Goal: Transaction & Acquisition: Register for event/course

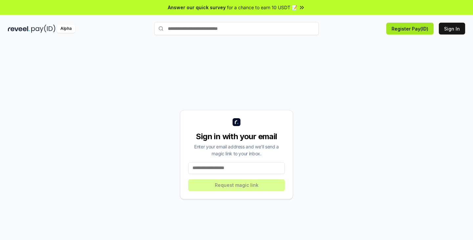
click at [400, 31] on button "Register Pay(ID)" at bounding box center [409, 29] width 47 height 12
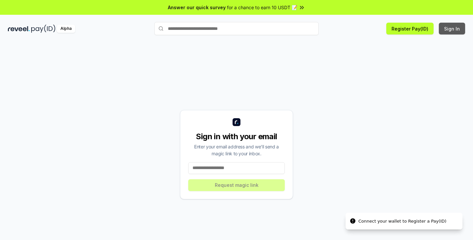
click at [453, 32] on button "Sign In" at bounding box center [452, 29] width 26 height 12
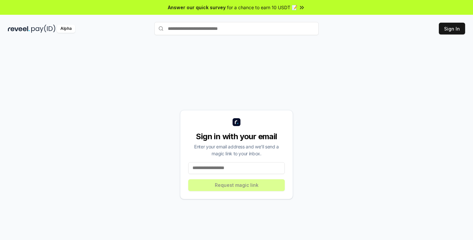
click at [265, 167] on input at bounding box center [236, 168] width 96 height 12
click at [412, 31] on button "Register Pay(ID)" at bounding box center [409, 29] width 47 height 12
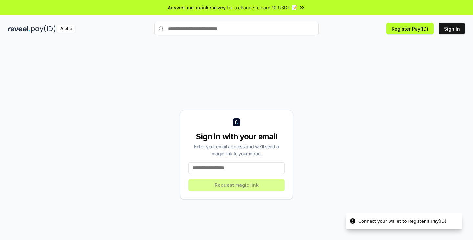
click at [241, 165] on input at bounding box center [236, 168] width 96 height 12
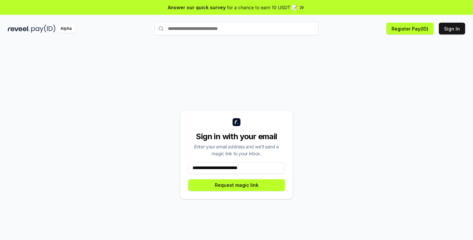
type input "**********"
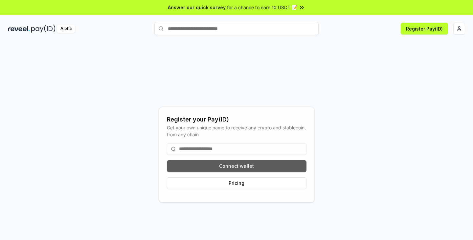
click at [240, 163] on button "Connect wallet" at bounding box center [236, 166] width 139 height 12
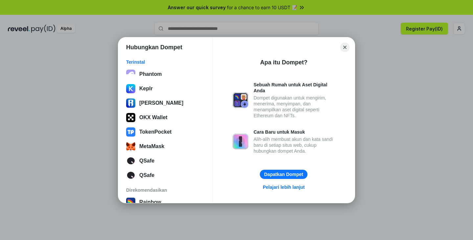
click at [382, 87] on div "Hubungkan Dompet Terinstal Phantom Keplr Ronin Wallet OKX Wallet TokenPocket Me…" at bounding box center [236, 119] width 604 height 371
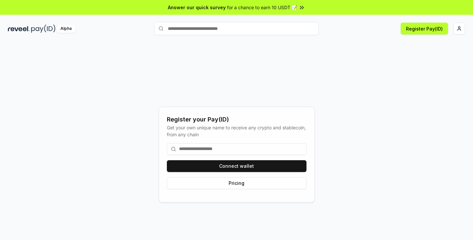
drag, startPoint x: 379, startPoint y: 52, endPoint x: 374, endPoint y: 56, distance: 7.1
click at [379, 52] on div "Register your Pay(ID) Get your own unique name to receive any crypto and stable…" at bounding box center [236, 154] width 457 height 208
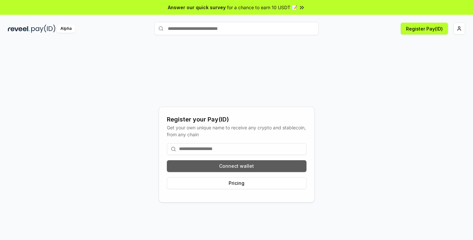
click at [279, 165] on button "Connect wallet" at bounding box center [236, 166] width 139 height 12
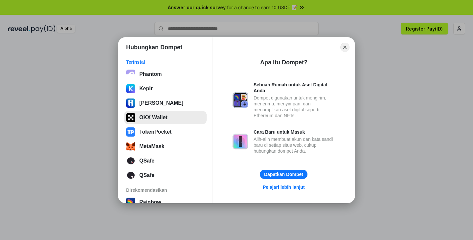
click at [157, 120] on button "OKX Wallet" at bounding box center [165, 117] width 82 height 13
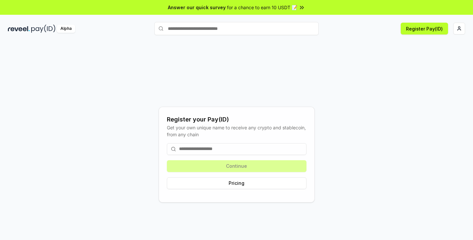
click at [226, 149] on input at bounding box center [236, 149] width 139 height 12
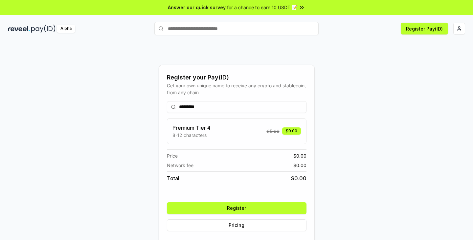
type input "*********"
click at [372, 127] on div "Register your Pay(ID) Get your own unique name to receive any crypto and stable…" at bounding box center [236, 154] width 457 height 208
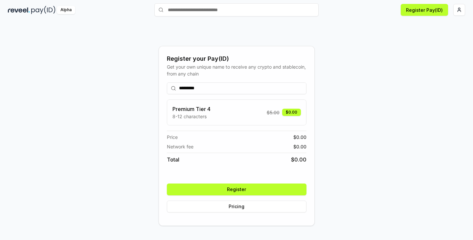
click at [272, 189] on button "Register" at bounding box center [236, 189] width 139 height 12
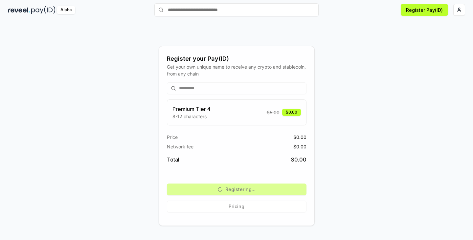
scroll to position [0, 0]
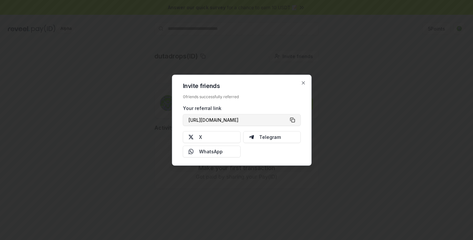
click at [293, 120] on button "[URL][DOMAIN_NAME]" at bounding box center [242, 120] width 118 height 12
click at [305, 83] on icon "button" at bounding box center [303, 82] width 5 height 5
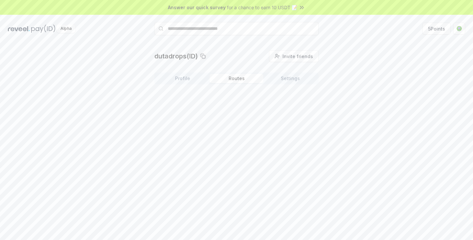
click at [242, 80] on button "Routes" at bounding box center [236, 78] width 54 height 9
click at [292, 78] on button "Settings" at bounding box center [290, 78] width 54 height 9
click at [301, 110] on button "Edit" at bounding box center [303, 112] width 19 height 12
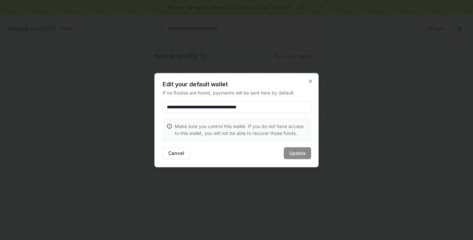
click at [353, 109] on div at bounding box center [236, 120] width 473 height 240
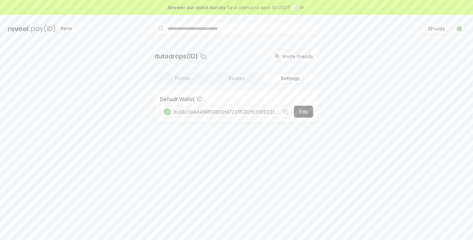
click at [295, 80] on button "Settings" at bounding box center [290, 78] width 54 height 9
click at [356, 67] on div "dutadrops(ID) Invite friends Invite Profile Routes Settings Default Wallet Edit…" at bounding box center [236, 89] width 457 height 78
click at [461, 29] on html "Answer our quick survey for a chance to earn 10 USDT 📝 Alpha 5 Points dutadrops…" at bounding box center [236, 120] width 473 height 240
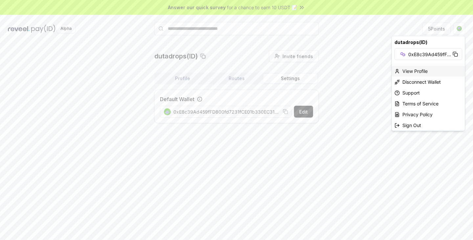
click at [412, 72] on div "View Profile" at bounding box center [428, 71] width 73 height 11
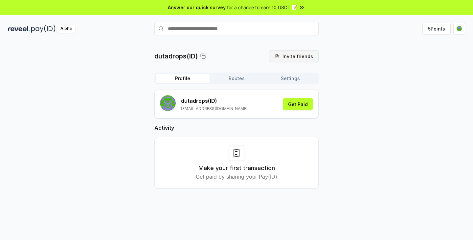
click at [302, 56] on span "Invite friends" at bounding box center [297, 56] width 31 height 7
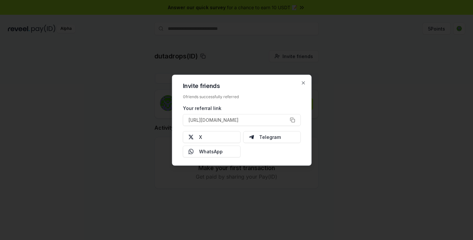
click at [343, 62] on div at bounding box center [236, 120] width 473 height 240
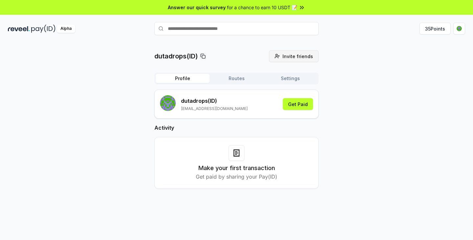
click at [281, 55] on button "Invite friends Invite" at bounding box center [294, 56] width 50 height 12
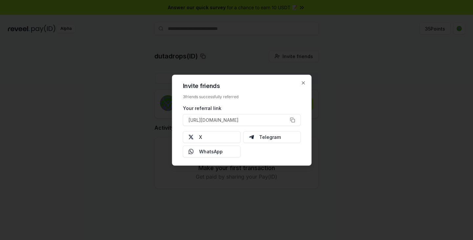
click at [116, 67] on div at bounding box center [236, 120] width 473 height 240
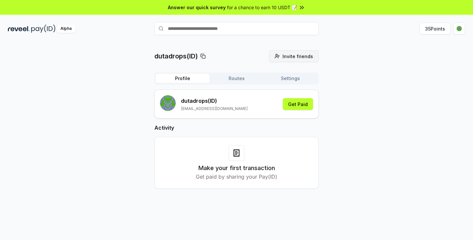
click at [290, 59] on span "Invite friends" at bounding box center [297, 56] width 31 height 7
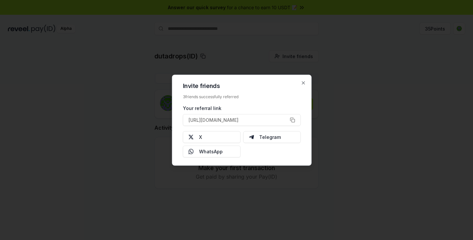
click at [379, 56] on div at bounding box center [236, 120] width 473 height 240
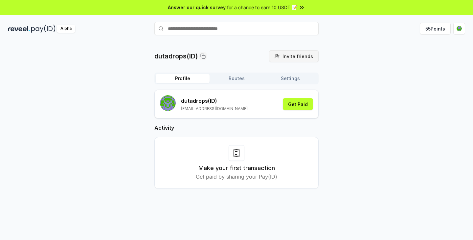
click at [285, 58] on span "Invite friends" at bounding box center [297, 56] width 31 height 7
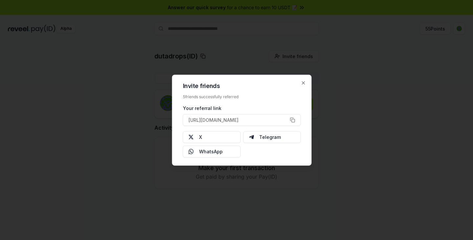
click at [371, 69] on div at bounding box center [236, 120] width 473 height 240
